Goal: Use online tool/utility: Use online tool/utility

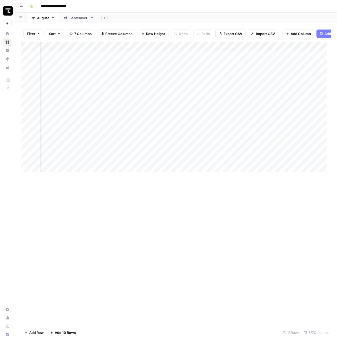
scroll to position [0, 202]
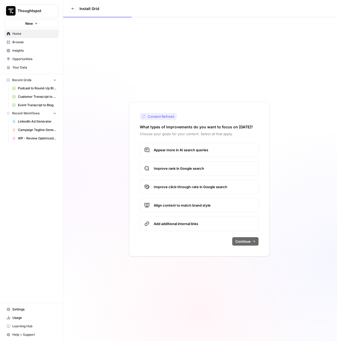
click at [40, 97] on span "Customer Transcript to Case Study" at bounding box center [37, 96] width 38 height 5
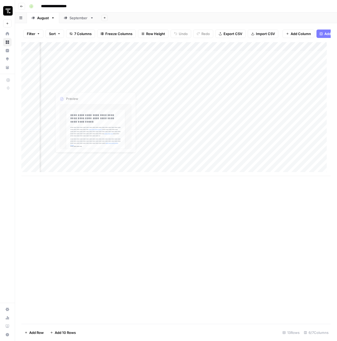
scroll to position [0, 202]
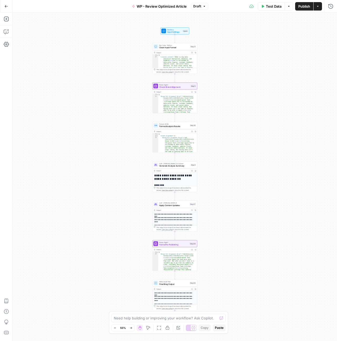
scroll to position [112, 0]
click at [152, 326] on div "Zoom Out 55% Zoom In Hand Move Fit to View Lock/Unlock Annotate Workflow Copy P…" at bounding box center [168, 327] width 114 height 7
click at [149, 327] on icon "button" at bounding box center [148, 328] width 4 height 4
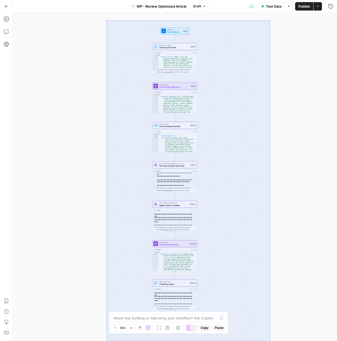
drag, startPoint x: 106, startPoint y: 20, endPoint x: 270, endPoint y: 340, distance: 359.0
click at [270, 340] on div "Workflow Input Settings Inputs Run Code · Python Clean Input Format Step 11 Out…" at bounding box center [175, 177] width 324 height 328
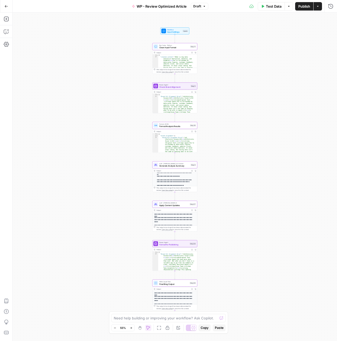
click at [207, 329] on span "Copy" at bounding box center [205, 327] width 8 height 5
